Goal: Task Accomplishment & Management: Complete application form

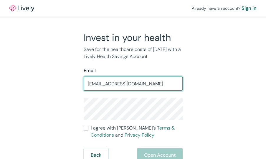
type input "[EMAIL_ADDRESS][DOMAIN_NAME]"
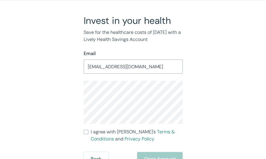
scroll to position [24, 0]
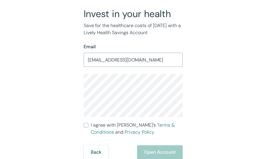
click at [85, 123] on input "I agree with Lively’s Terms & Conditions and Privacy Policy" at bounding box center [86, 125] width 5 height 5
checkbox input "true"
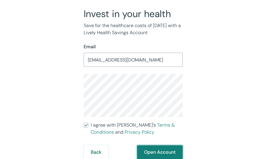
click at [155, 152] on button "Open Account" at bounding box center [160, 152] width 46 height 14
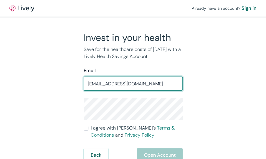
type input "[EMAIL_ADDRESS][DOMAIN_NAME]"
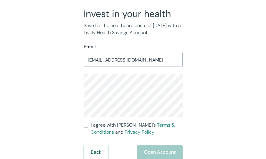
scroll to position [24, 0]
click at [86, 126] on input "I agree with Lively’s Terms & Conditions and Privacy Policy" at bounding box center [86, 125] width 5 height 5
checkbox input "true"
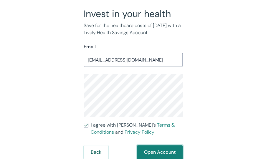
click at [151, 152] on button "Open Account" at bounding box center [160, 152] width 46 height 14
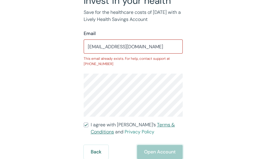
scroll to position [0, 0]
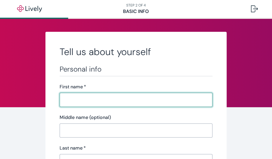
scroll to position [38, 0]
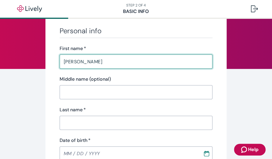
type input "[PERSON_NAME]"
click at [76, 121] on input "Last name   *" at bounding box center [136, 123] width 153 height 12
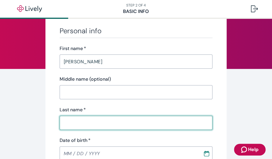
click at [75, 121] on input "Last name   *" at bounding box center [136, 123] width 153 height 12
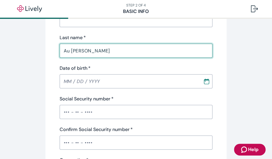
scroll to position [115, 0]
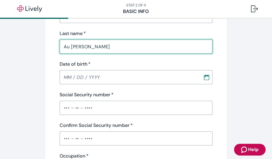
type input "Au Yeung"
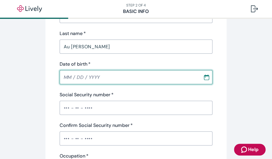
click at [65, 80] on input "Date of birth   *" at bounding box center [129, 77] width 139 height 12
type input "08 / 04 / 1966"
click at [65, 105] on input "Social Security number   *" at bounding box center [136, 108] width 153 height 12
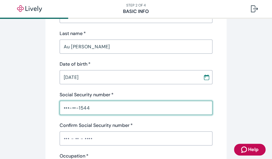
type input "•••-••-1544"
click at [72, 137] on input "Confirm Social Security number   *" at bounding box center [136, 139] width 153 height 12
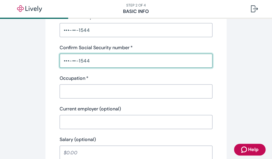
scroll to position [191, 0]
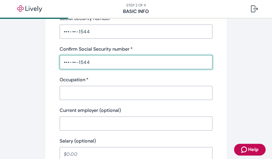
type input "•••-••-1544"
click at [88, 94] on input "Occupation   *" at bounding box center [136, 93] width 153 height 12
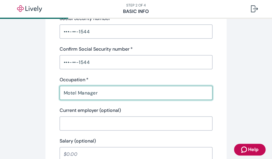
type input "Motel Manager"
click at [80, 123] on input "Current employer (optional)" at bounding box center [136, 124] width 153 height 12
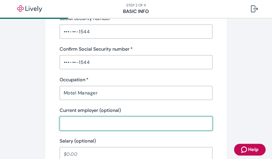
click at [80, 123] on input "Current employer (optional)" at bounding box center [136, 124] width 153 height 12
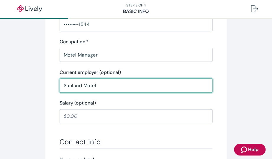
scroll to position [229, 0]
type input "Sunland Motel"
click at [80, 118] on input "Salary (optional)" at bounding box center [136, 116] width 153 height 12
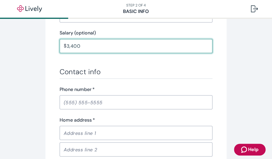
scroll to position [306, 0]
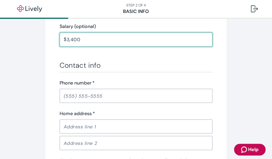
click at [74, 96] on input "Phone number   *" at bounding box center [136, 96] width 153 height 12
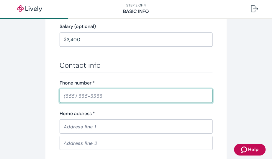
type input "3,400.00"
click at [74, 96] on input "Phone number   *" at bounding box center [136, 96] width 153 height 12
type input "(626) 315-6182"
click at [77, 125] on input "Home address   *" at bounding box center [136, 127] width 153 height 12
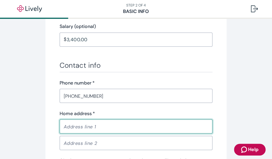
click at [77, 125] on input "Home address   *" at bounding box center [136, 127] width 153 height 12
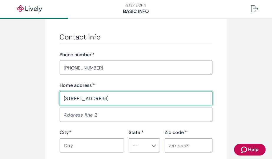
scroll to position [344, 0]
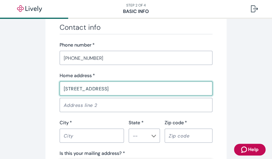
type input "2111 First Street Apt 203"
click at [75, 138] on input "City   *" at bounding box center [92, 136] width 64 height 12
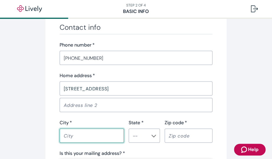
click at [75, 138] on input "City   *" at bounding box center [92, 136] width 64 height 12
type input "Santa Ana"
click at [141, 136] on input "State *" at bounding box center [139, 135] width 18 height 8
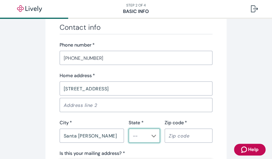
click at [133, 136] on input "State *" at bounding box center [139, 135] width 18 height 8
click at [132, 127] on li "CA" at bounding box center [141, 125] width 31 height 11
type input "CA"
click at [181, 134] on input "Zip code   *" at bounding box center [188, 136] width 48 height 12
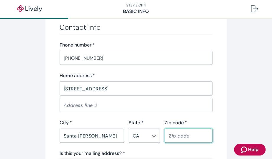
click at [181, 134] on input "Zip code   *" at bounding box center [188, 136] width 48 height 12
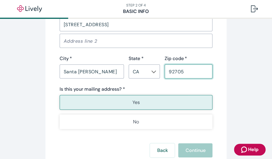
scroll to position [420, 0]
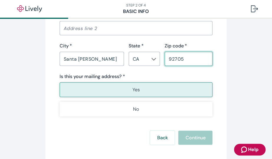
type input "92705"
click at [137, 89] on p "Yes" at bounding box center [135, 89] width 7 height 7
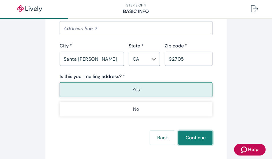
click at [187, 138] on button "Continue" at bounding box center [195, 138] width 34 height 14
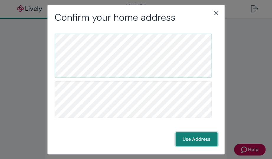
click at [185, 141] on button "Use Address" at bounding box center [196, 139] width 42 height 14
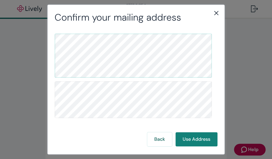
scroll to position [7, 0]
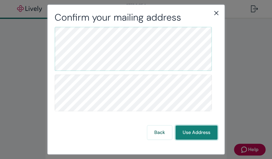
click at [191, 135] on button "Use Address" at bounding box center [196, 133] width 42 height 14
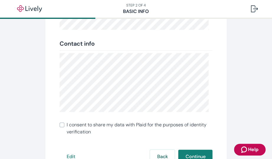
scroll to position [153, 0]
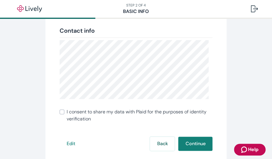
click at [60, 111] on input "I consent to share my data with Plaid for the purposes of identity verification" at bounding box center [62, 112] width 5 height 5
checkbox input "true"
click at [189, 145] on button "Continue" at bounding box center [195, 144] width 34 height 14
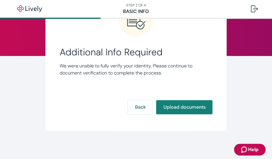
scroll to position [52, 0]
click at [174, 107] on button "Upload documents" at bounding box center [184, 107] width 56 height 14
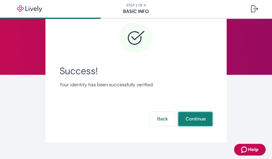
scroll to position [44, 0]
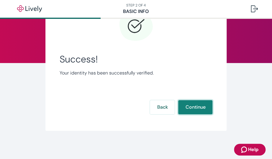
click at [184, 107] on button "Continue" at bounding box center [195, 107] width 34 height 14
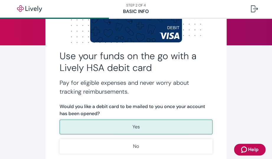
scroll to position [76, 0]
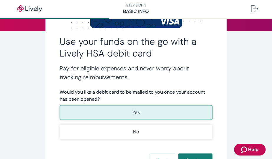
click at [134, 113] on p "Yes" at bounding box center [135, 112] width 7 height 7
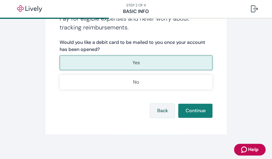
scroll to position [129, 0]
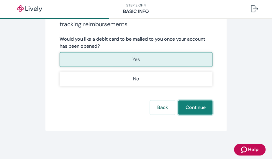
click at [187, 108] on button "Continue" at bounding box center [195, 107] width 34 height 14
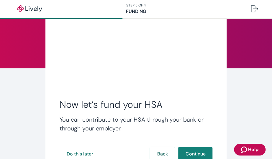
scroll to position [77, 0]
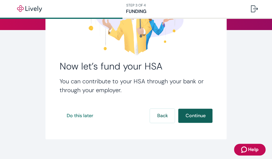
click at [188, 114] on button "Continue" at bounding box center [195, 116] width 34 height 14
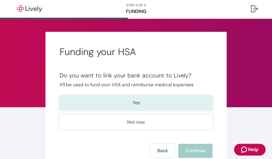
click at [132, 102] on p "Yes" at bounding box center [135, 102] width 7 height 7
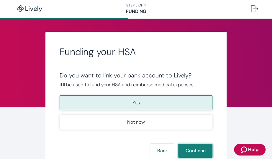
click at [190, 151] on button "Continue" at bounding box center [195, 151] width 34 height 14
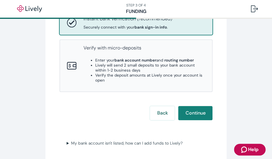
scroll to position [76, 0]
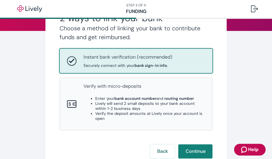
click at [119, 60] on p "Instant bank verification (recommended)" at bounding box center [127, 57] width 89 height 7
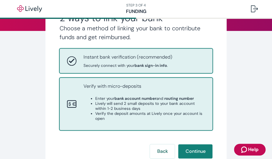
click at [145, 97] on strong "bank account number" at bounding box center [135, 98] width 42 height 5
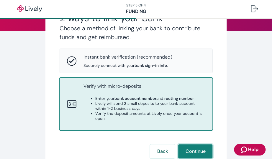
drag, startPoint x: 187, startPoint y: 152, endPoint x: 184, endPoint y: 150, distance: 3.4
click at [186, 151] on button "Continue" at bounding box center [195, 151] width 34 height 14
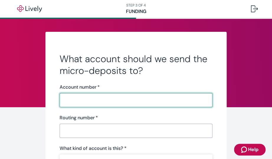
scroll to position [38, 0]
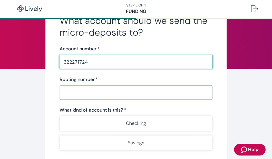
type input "322271724"
click at [74, 96] on input "Routing number   *" at bounding box center [136, 93] width 153 height 12
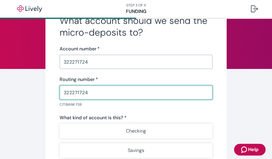
type input "322271724"
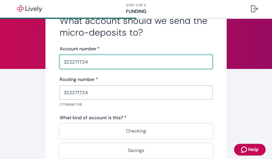
drag, startPoint x: 76, startPoint y: 63, endPoint x: 33, endPoint y: 62, distance: 43.0
click at [60, 62] on input "322271724" at bounding box center [136, 62] width 153 height 12
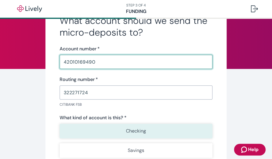
type input "42010169490"
click at [131, 133] on p "Checking" at bounding box center [136, 131] width 20 height 7
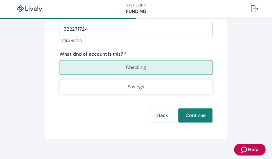
scroll to position [110, 0]
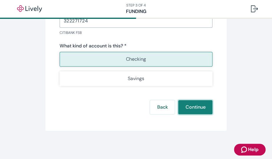
click at [188, 106] on button "Continue" at bounding box center [195, 107] width 34 height 14
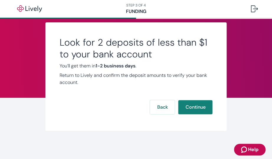
scroll to position [9, 0]
click at [188, 108] on button "Continue" at bounding box center [195, 107] width 34 height 14
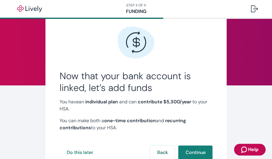
scroll to position [60, 0]
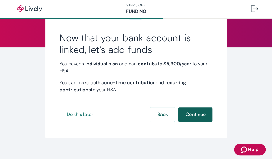
click at [184, 114] on button "Continue" at bounding box center [195, 115] width 34 height 14
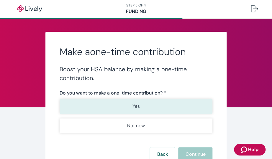
click at [132, 106] on p "Yes" at bounding box center [135, 106] width 7 height 7
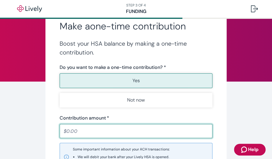
scroll to position [38, 0]
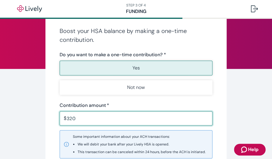
type input "3,200"
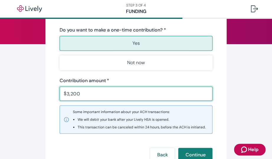
scroll to position [76, 0]
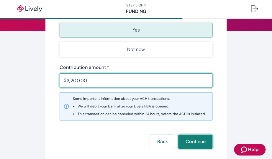
click at [188, 140] on button "Continue" at bounding box center [195, 142] width 34 height 14
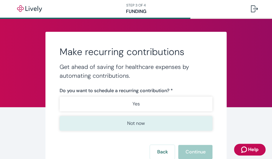
click at [134, 124] on p "Not now" at bounding box center [136, 123] width 18 height 7
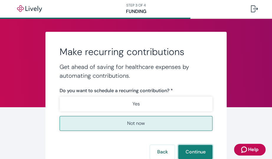
click at [187, 150] on button "Continue" at bounding box center [195, 152] width 34 height 14
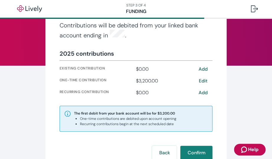
scroll to position [80, 0]
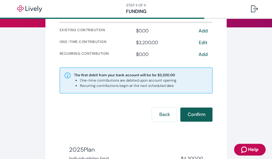
click at [191, 113] on button "Confirm" at bounding box center [196, 115] width 32 height 14
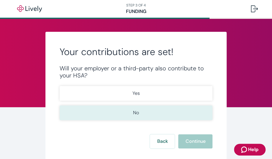
click at [134, 113] on p "No" at bounding box center [136, 112] width 6 height 7
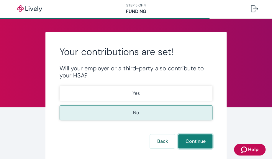
click at [191, 142] on button "Continue" at bounding box center [195, 141] width 34 height 14
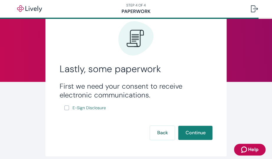
scroll to position [38, 0]
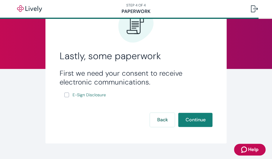
click at [65, 96] on input "E-Sign Disclosure" at bounding box center [66, 95] width 5 height 5
checkbox input "true"
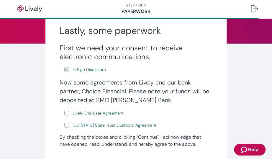
scroll to position [76, 0]
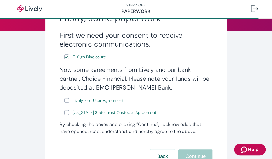
click at [65, 100] on input "Lively End User Agreement" at bounding box center [66, 100] width 5 height 5
checkbox input "true"
click at [65, 113] on input "Wyoming State Trust Custodial Agreement" at bounding box center [66, 112] width 5 height 5
checkbox input "true"
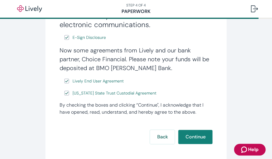
scroll to position [115, 0]
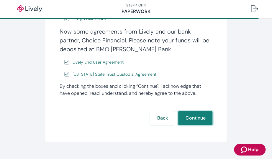
click at [189, 119] on button "Continue" at bounding box center [195, 118] width 34 height 14
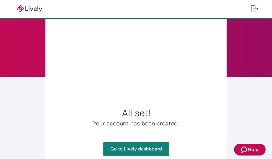
scroll to position [29, 0]
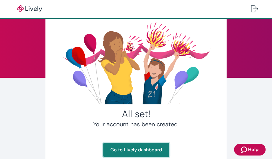
click at [129, 149] on link "Go to Lively dashboard" at bounding box center [136, 150] width 66 height 14
